Goal: Use online tool/utility: Utilize a website feature to perform a specific function

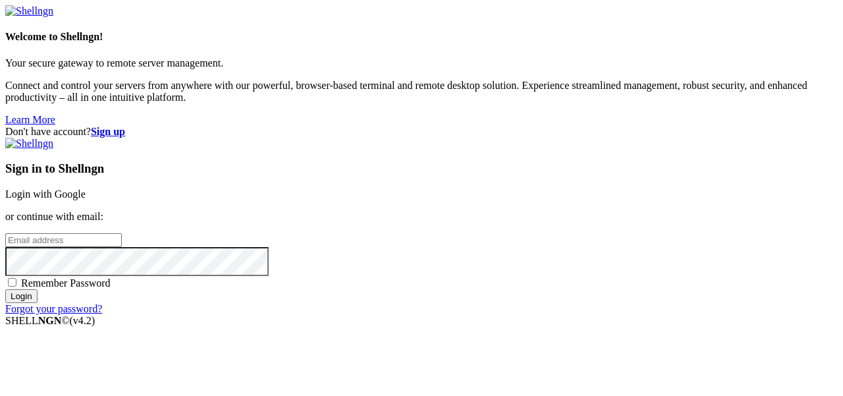
click at [86, 188] on link "Login with Google" at bounding box center [45, 193] width 80 height 11
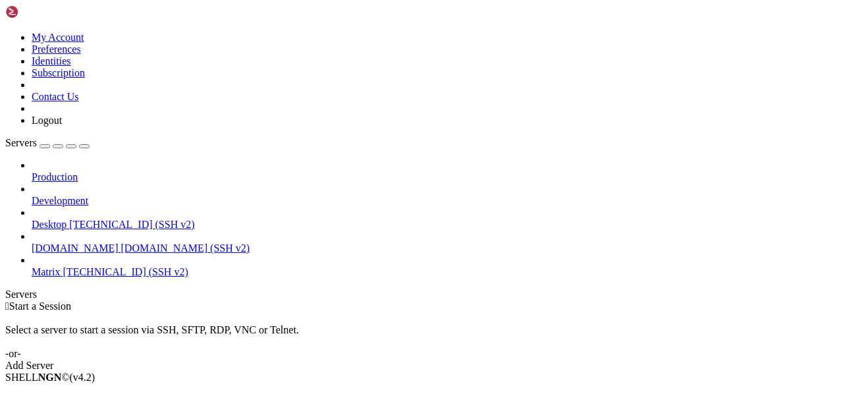
click at [81, 266] on span "[TECHNICAL_ID] (SSH v2)" at bounding box center [125, 271] width 125 height 11
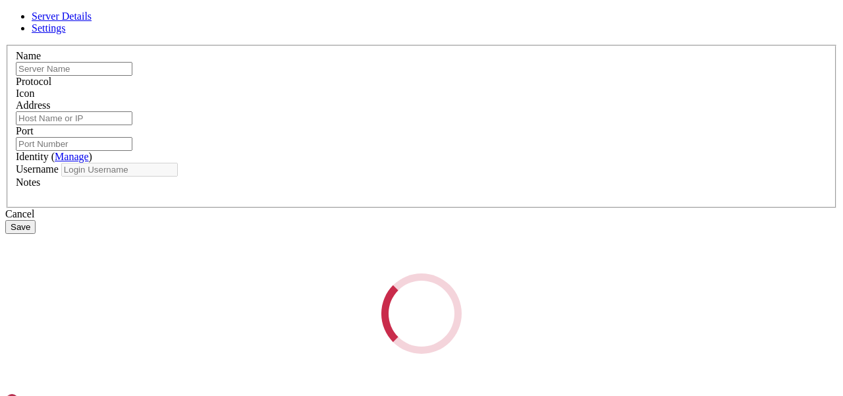
type input "Matrix"
type input "[TECHNICAL_ID]"
type input "22"
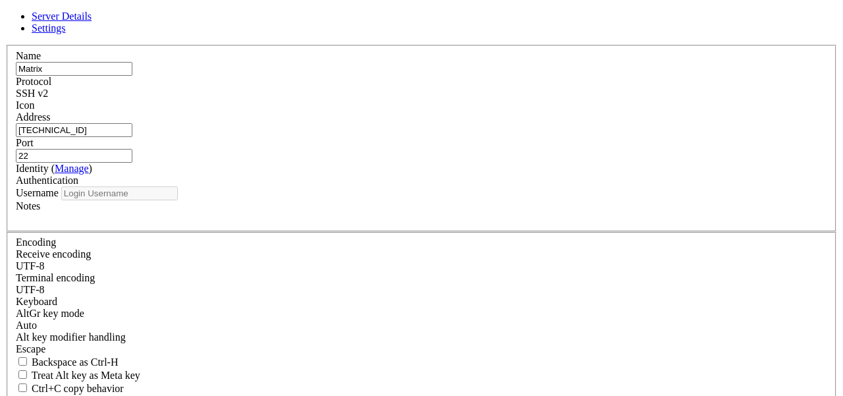
type input "root"
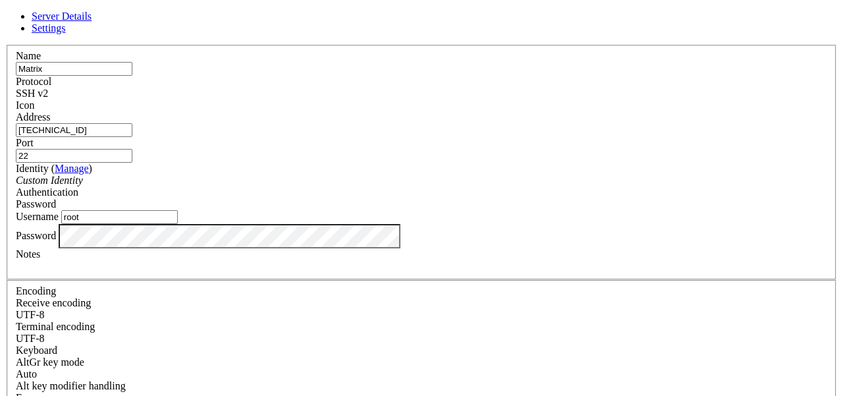
drag, startPoint x: 319, startPoint y: 135, endPoint x: 238, endPoint y: 130, distance: 80.5
click at [238, 130] on div "Address [TECHNICAL_ID]" at bounding box center [421, 124] width 811 height 26
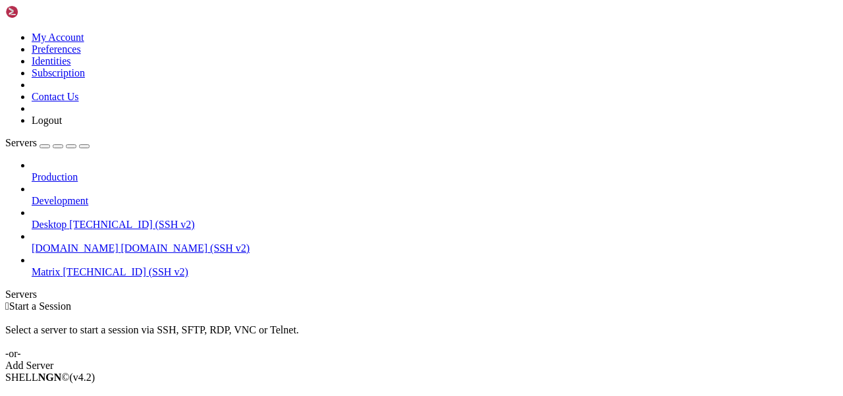
click at [63, 266] on span "[TECHNICAL_ID] (SSH v2)" at bounding box center [125, 271] width 125 height 11
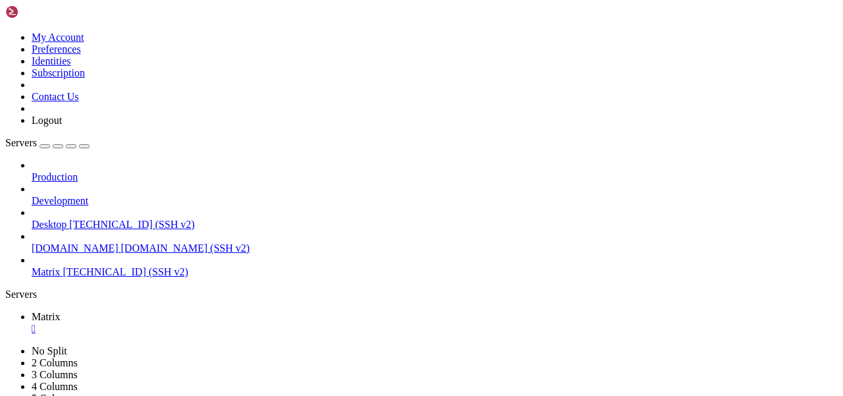
scroll to position [55, 0]
drag, startPoint x: 20, startPoint y: 630, endPoint x: 144, endPoint y: 842, distance: 245.6
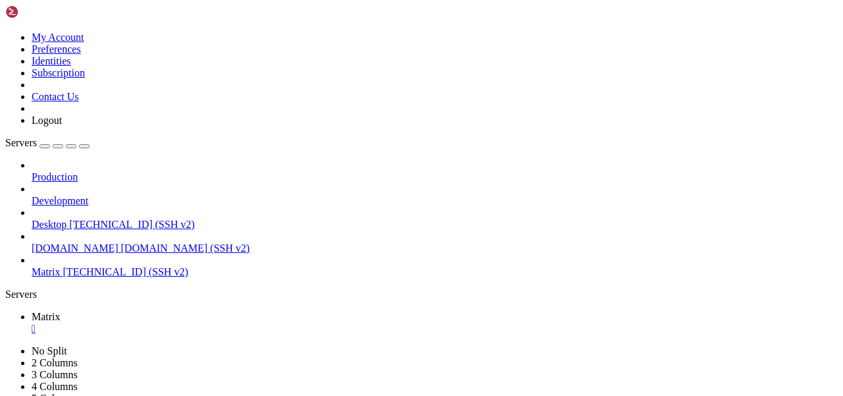
click at [223, 323] on div "" at bounding box center [435, 329] width 806 height 12
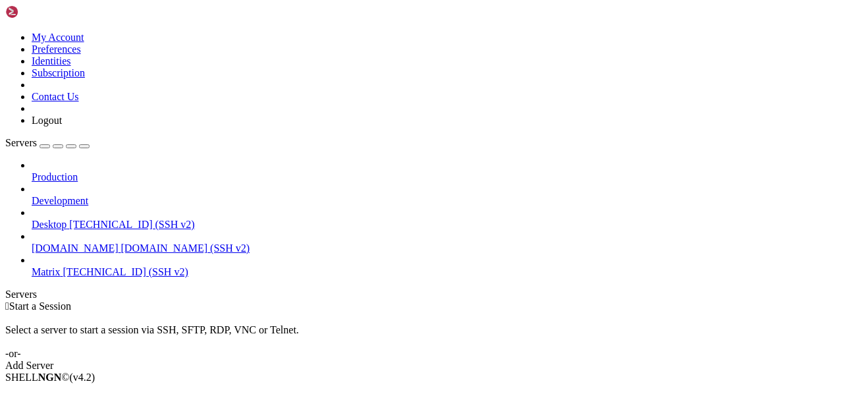
click at [93, 266] on link "Matrix [TECHNICAL_ID] (SSH v2)" at bounding box center [435, 272] width 806 height 12
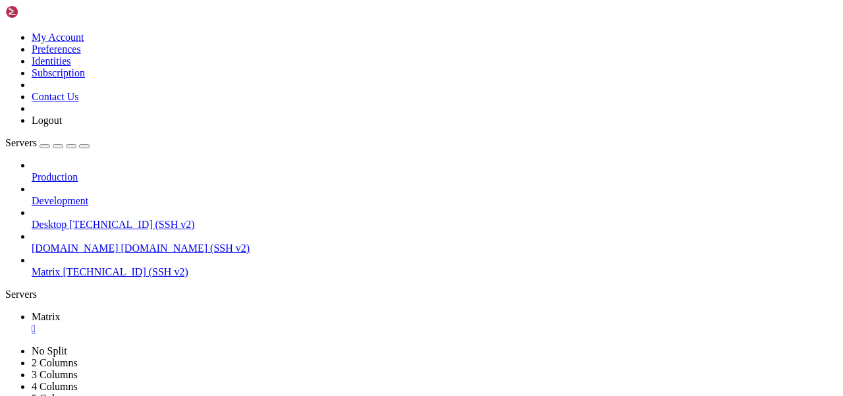
scroll to position [55, 0]
